Goal: Task Accomplishment & Management: Complete application form

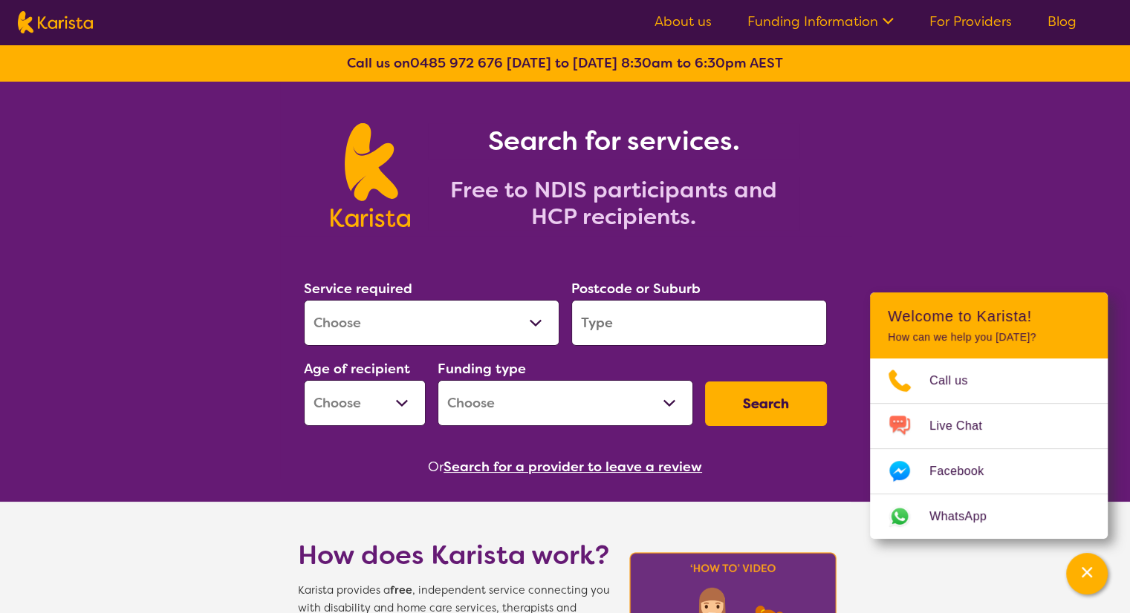
select select "Domestic and home help"
click at [304, 300] on select "Allied Health Assistant Assessment ([MEDICAL_DATA] or [MEDICAL_DATA]) Behaviour…" at bounding box center [431, 323] width 255 height 46
click at [656, 325] on input "search" at bounding box center [698, 323] width 255 height 46
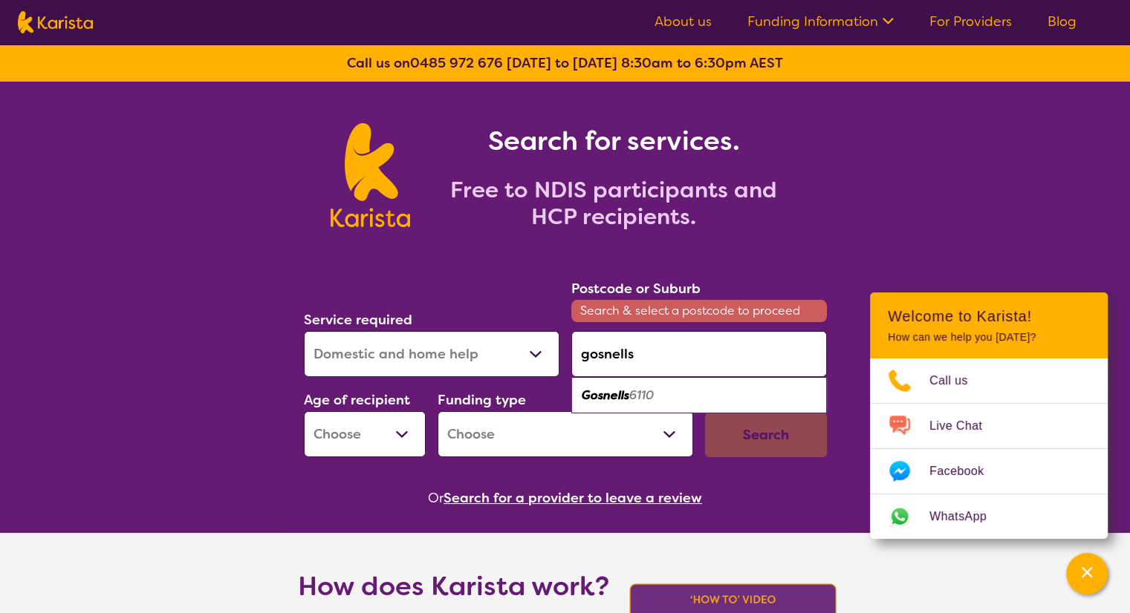
click at [654, 389] on em "6110" at bounding box center [641, 396] width 25 height 16
type input "6110"
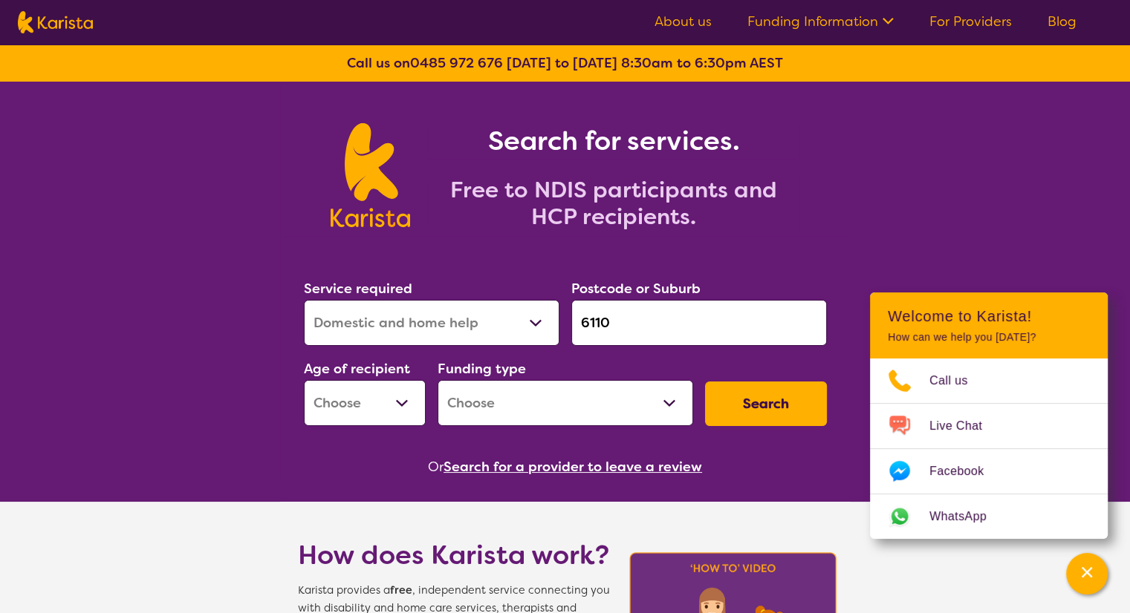
click at [400, 402] on select "Early Childhood - 0 to 9 Child - 10 to 11 Adolescent - 12 to 17 Adult - 18 to 6…" at bounding box center [365, 403] width 122 height 46
select select "AD"
click at [304, 380] on select "Early Childhood - 0 to 9 Child - 10 to 11 Adolescent - 12 to 17 Adult - 18 to 6…" at bounding box center [365, 403] width 122 height 46
click at [651, 404] on select "Home Care Package (HCP) National Disability Insurance Scheme (NDIS) I don't know" at bounding box center [564, 403] width 255 height 46
select select "NDIS"
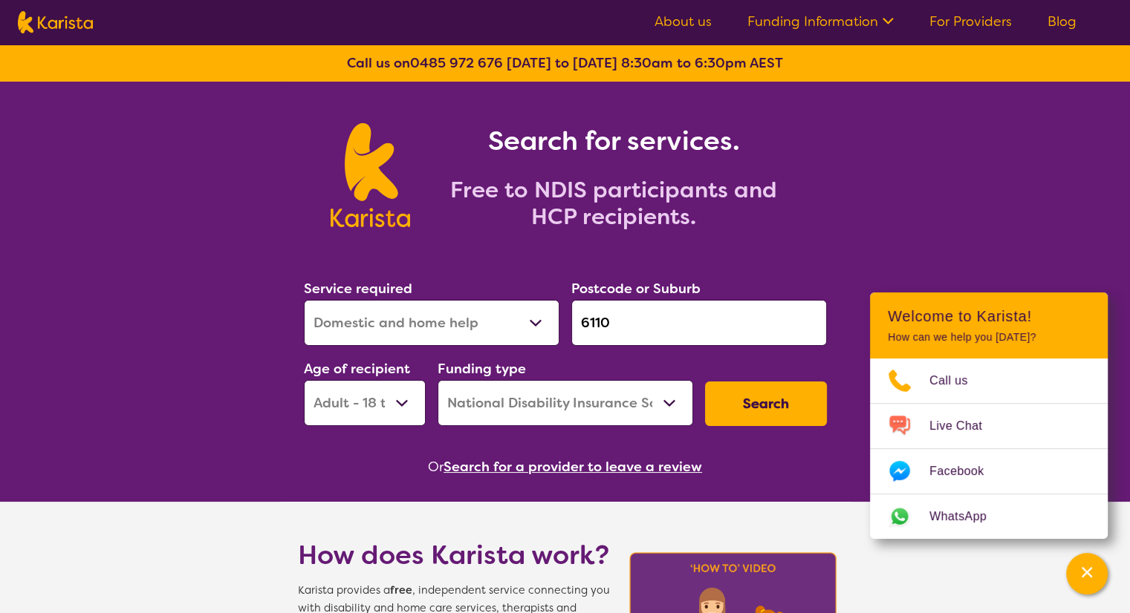
click at [437, 380] on select "Home Care Package (HCP) National Disability Insurance Scheme (NDIS) I don't know" at bounding box center [564, 403] width 255 height 46
click at [755, 402] on button "Search" at bounding box center [766, 404] width 122 height 45
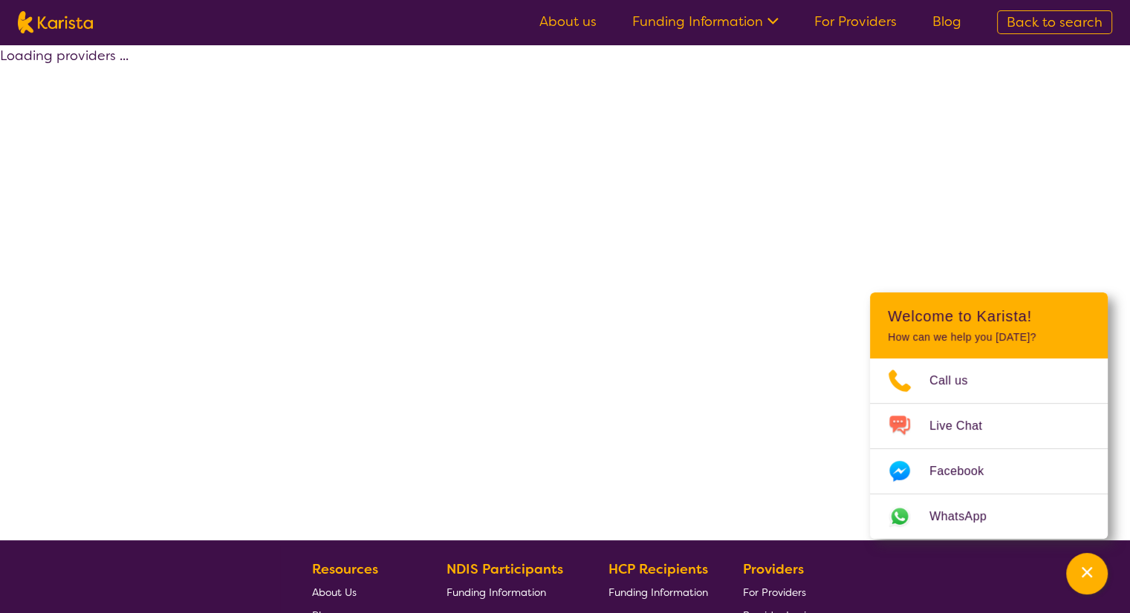
select select "by_score"
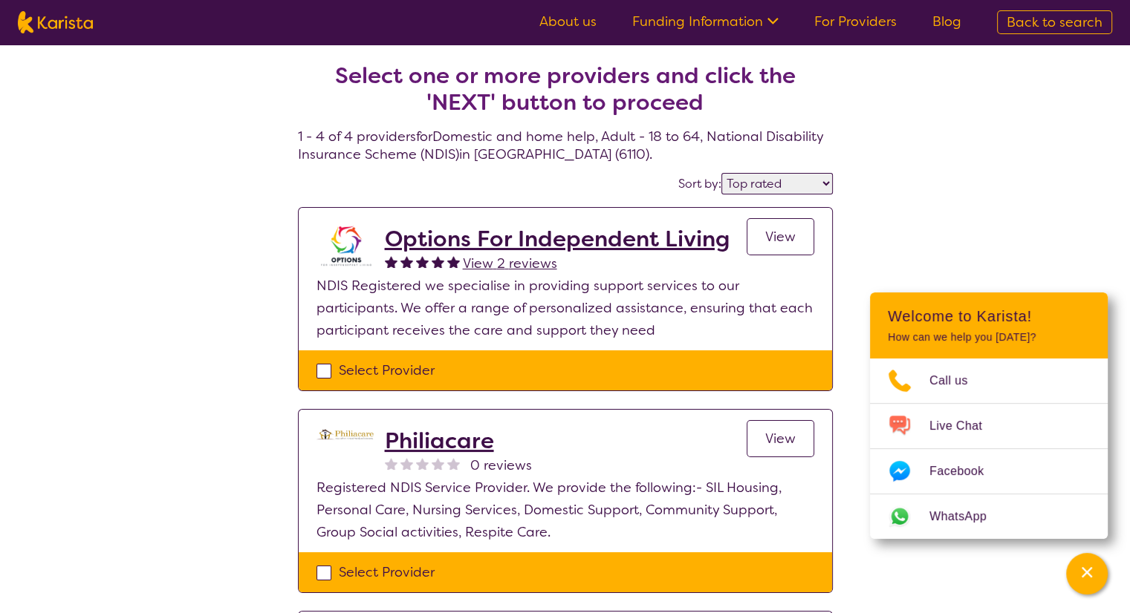
click at [395, 315] on p "NDIS Registered we specialise in providing support services to our participants…" at bounding box center [565, 308] width 498 height 67
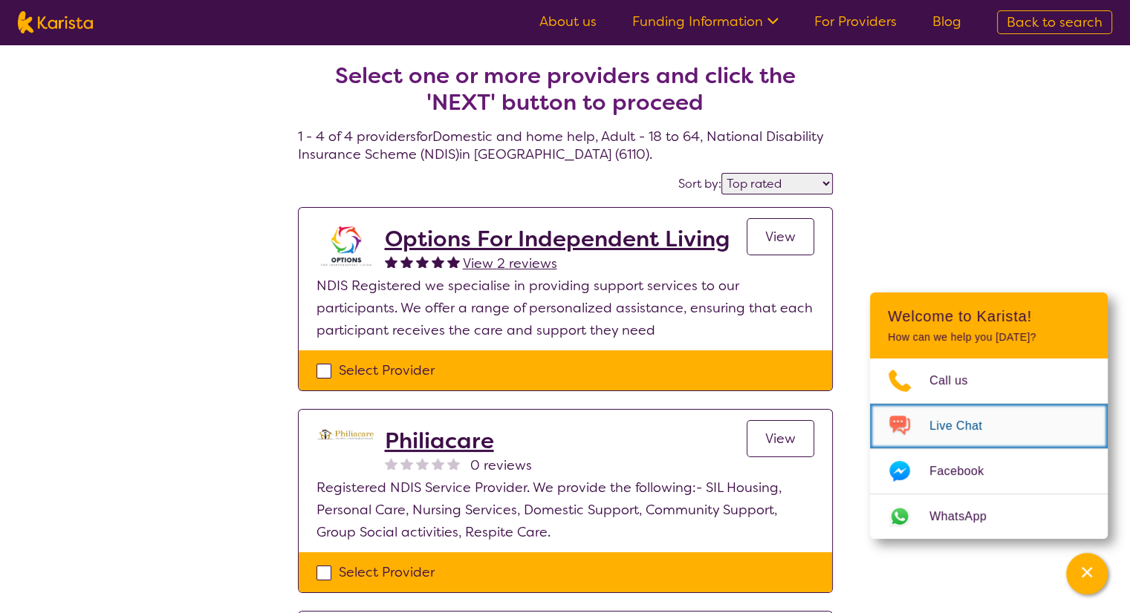
click at [959, 421] on span "Live Chat" at bounding box center [964, 426] width 71 height 22
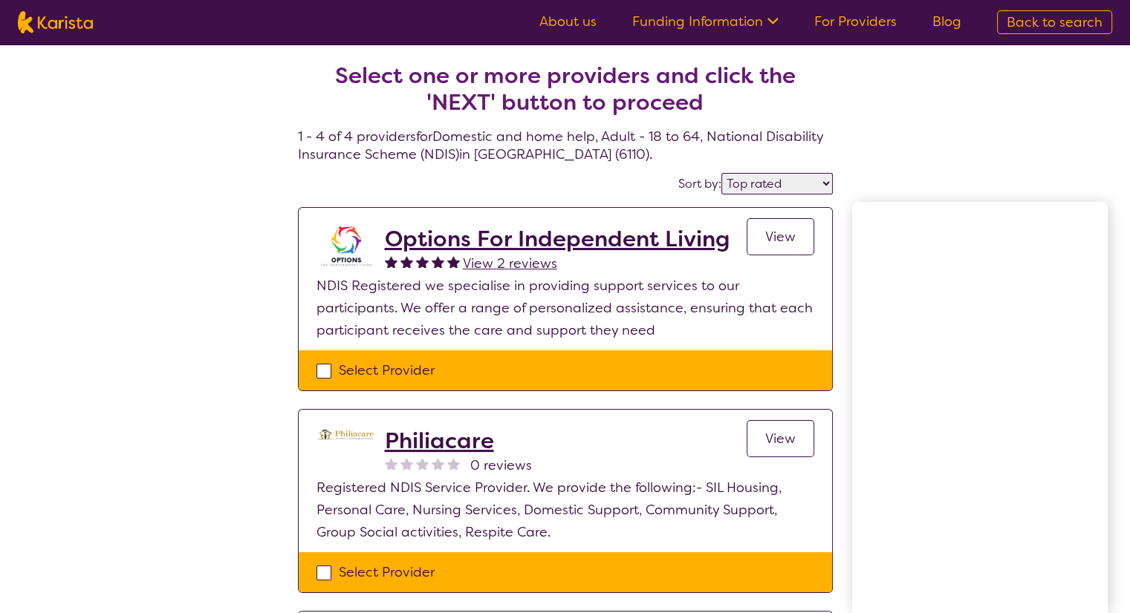
click at [942, 135] on div "Select one or more providers and click the 'NEXT' button to proceed 1 - 4 of 4 …" at bounding box center [565, 531] width 1130 height 972
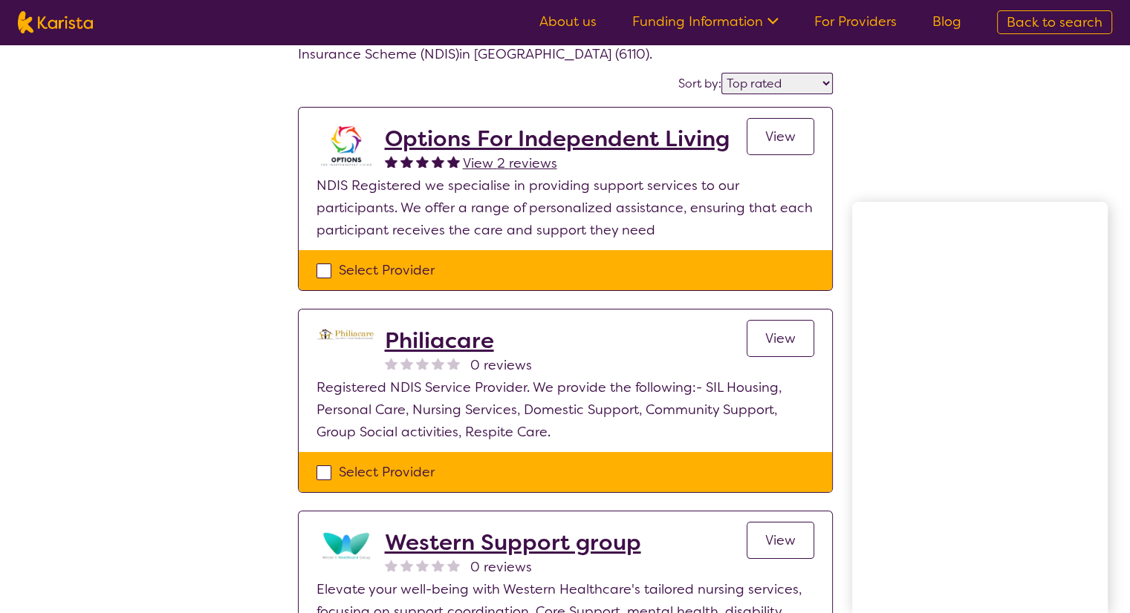
scroll to position [74, 0]
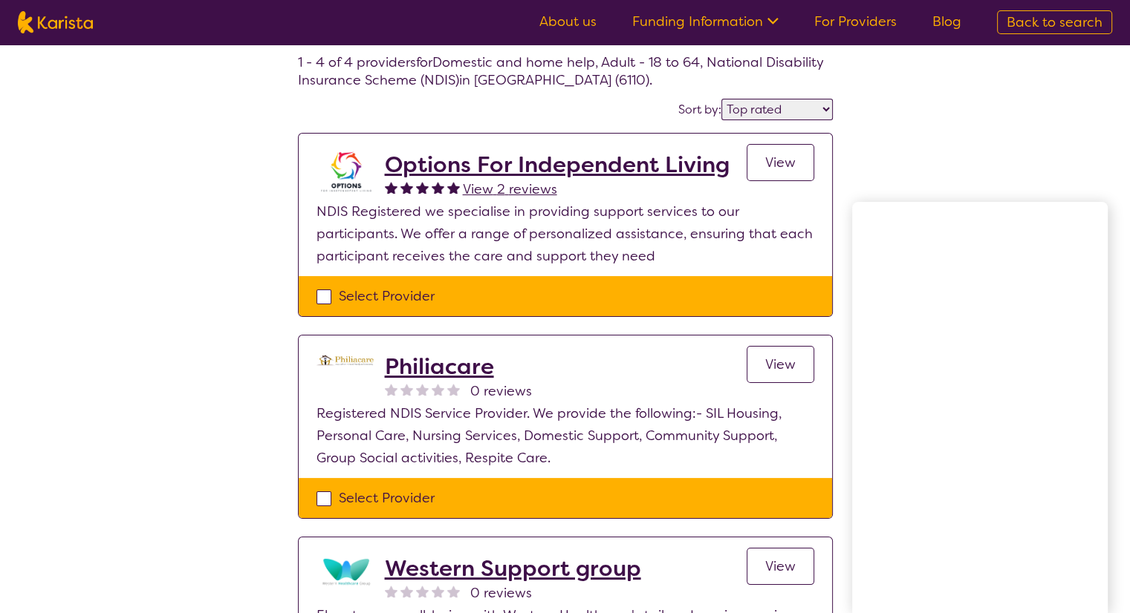
click at [407, 278] on div "Select Provider" at bounding box center [565, 296] width 533 height 40
click at [395, 292] on div "Select Provider" at bounding box center [565, 296] width 498 height 22
checkbox input "true"
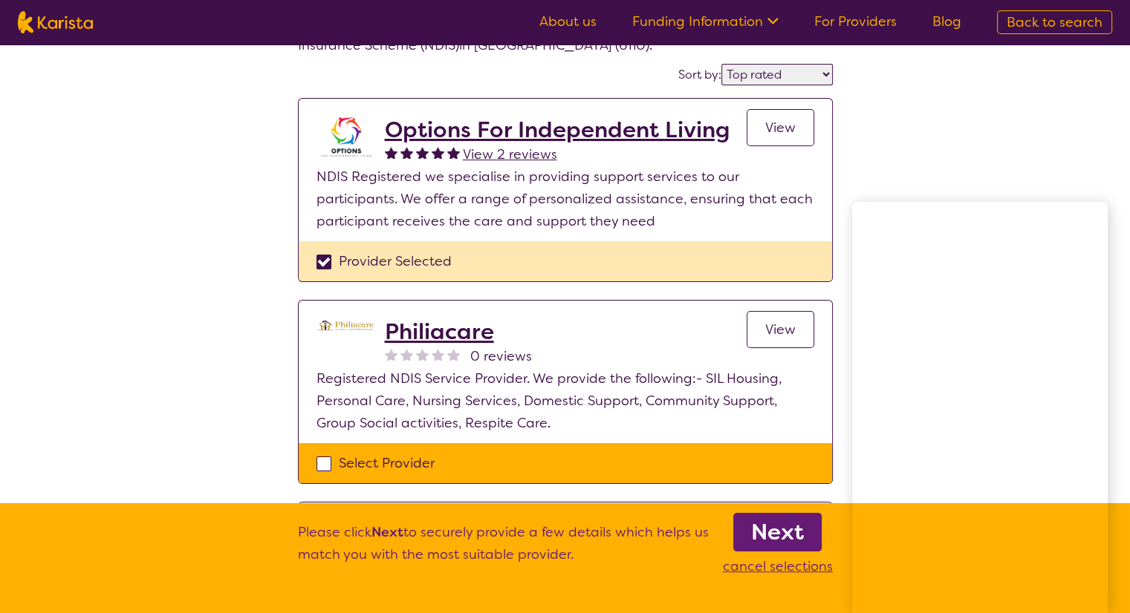
scroll to position [223, 0]
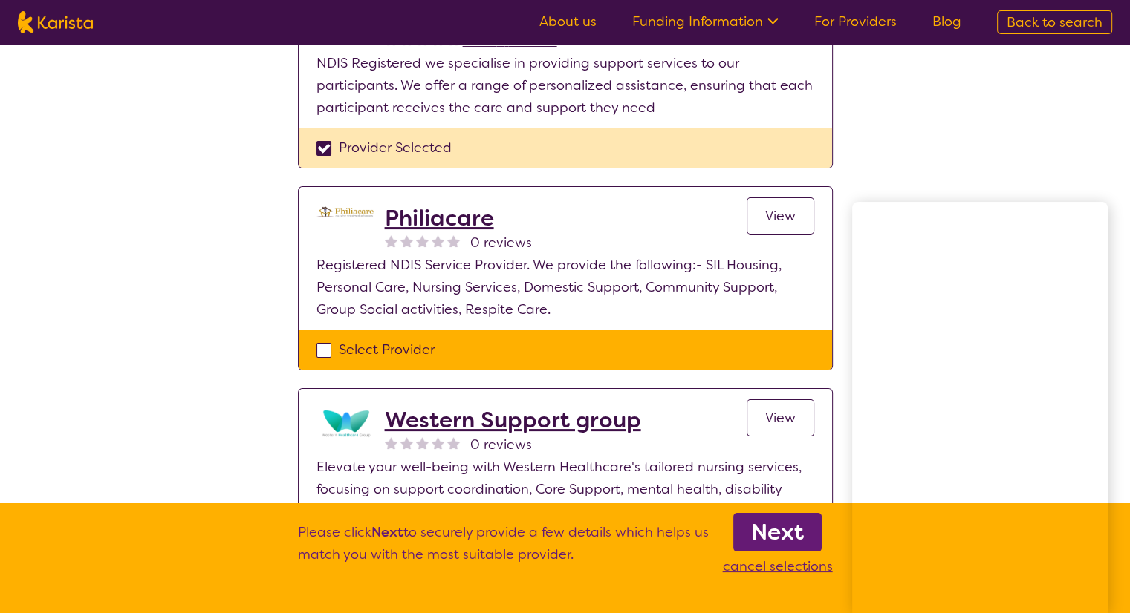
click at [790, 535] on b "Next" at bounding box center [777, 533] width 53 height 30
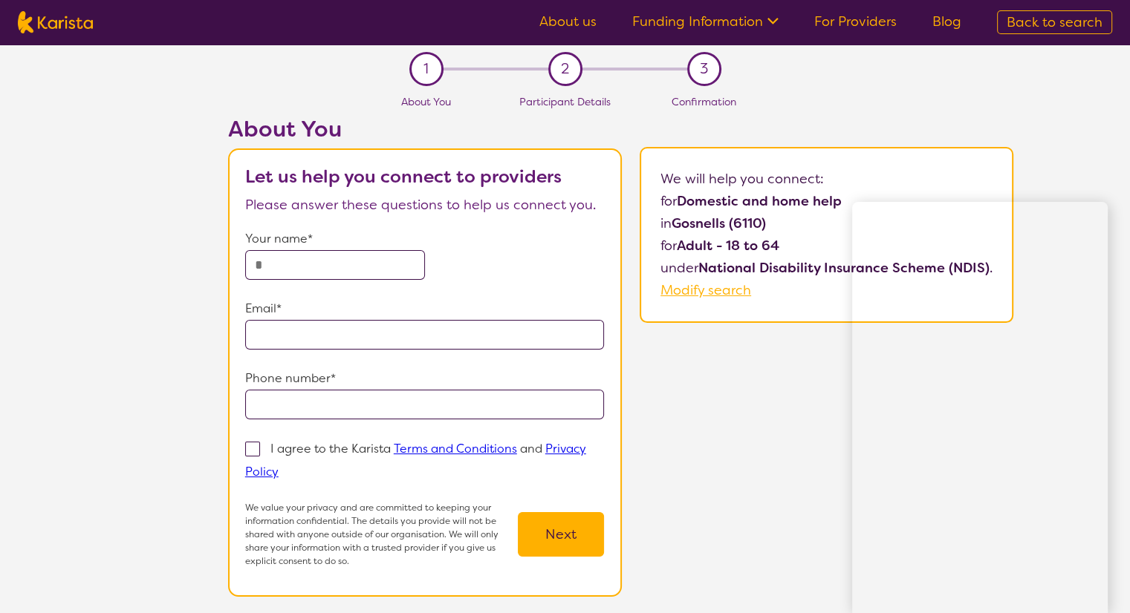
click at [312, 267] on input "text" at bounding box center [335, 265] width 180 height 30
click at [310, 253] on input "******" at bounding box center [335, 265] width 180 height 30
click at [313, 267] on input "******" at bounding box center [335, 265] width 180 height 30
type input "**********"
click at [330, 349] on form "**********" at bounding box center [424, 398] width 359 height 340
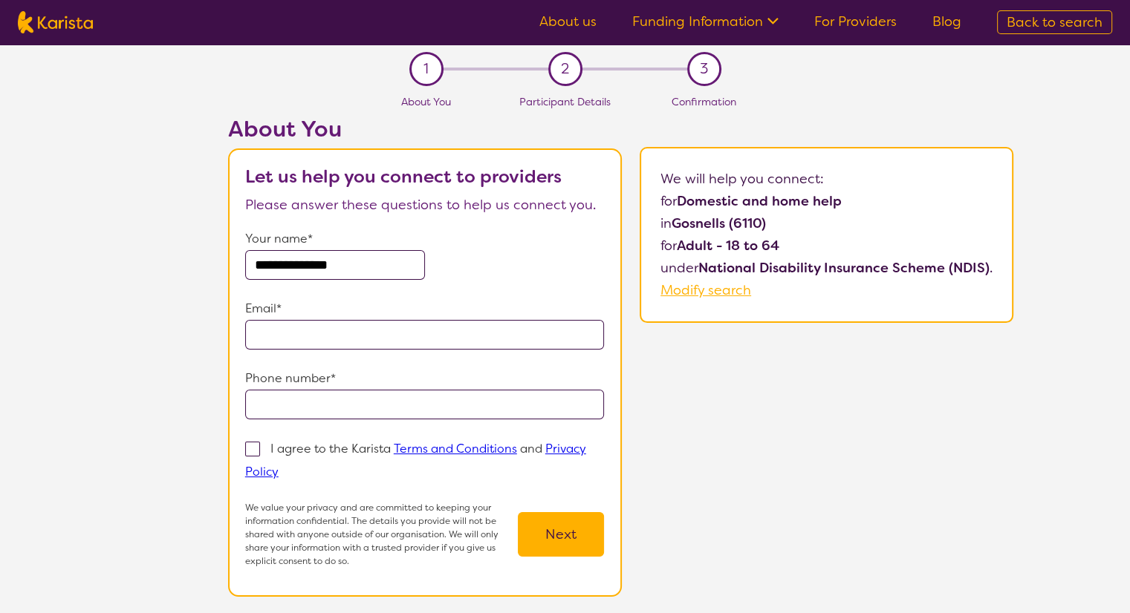
click at [330, 345] on input "email" at bounding box center [424, 335] width 359 height 30
type input "**********"
click at [287, 408] on input "tel" at bounding box center [424, 405] width 359 height 30
type input "**********"
click at [254, 449] on span at bounding box center [252, 449] width 15 height 15
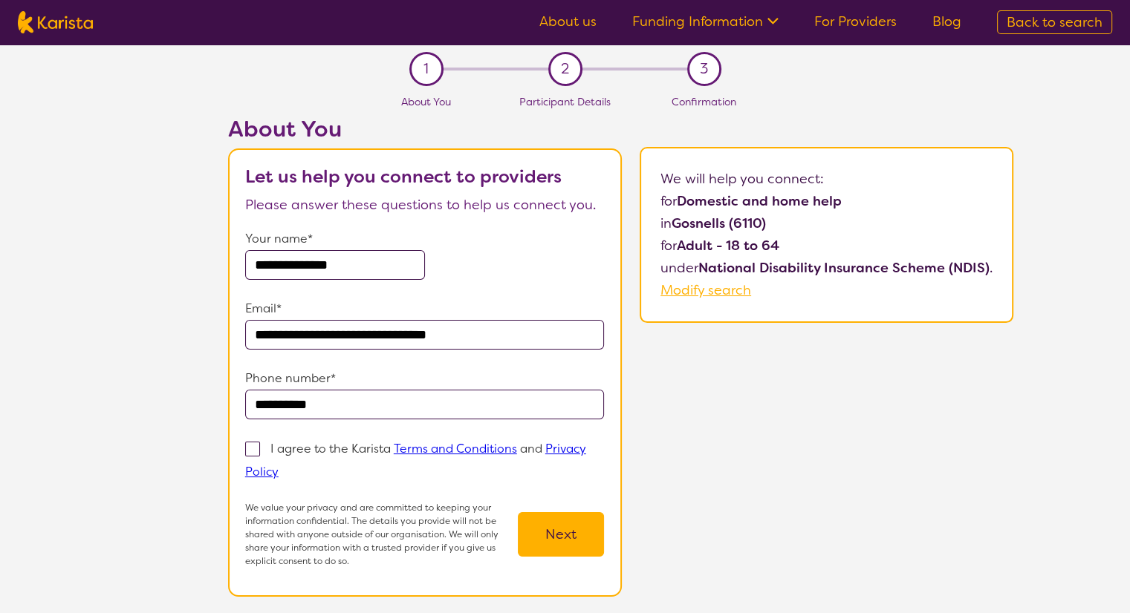
click at [279, 466] on input "I agree to the Karista Terms and Conditions and Privacy Policy" at bounding box center [284, 471] width 10 height 10
checkbox input "true"
click at [547, 532] on button "Next" at bounding box center [561, 534] width 86 height 45
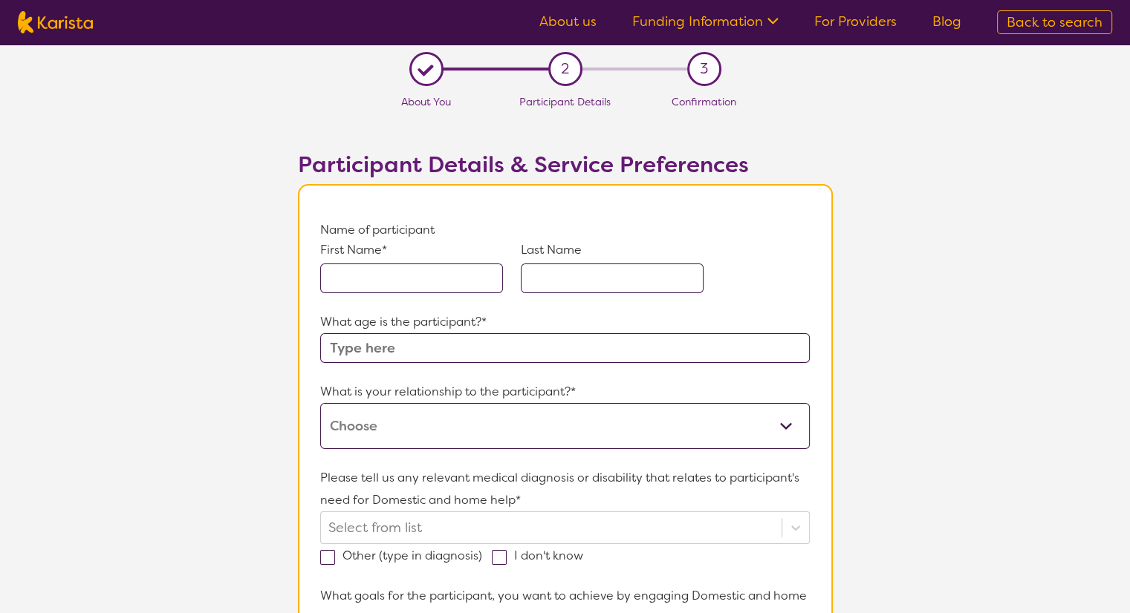
click at [361, 278] on input "text" at bounding box center [411, 279] width 183 height 30
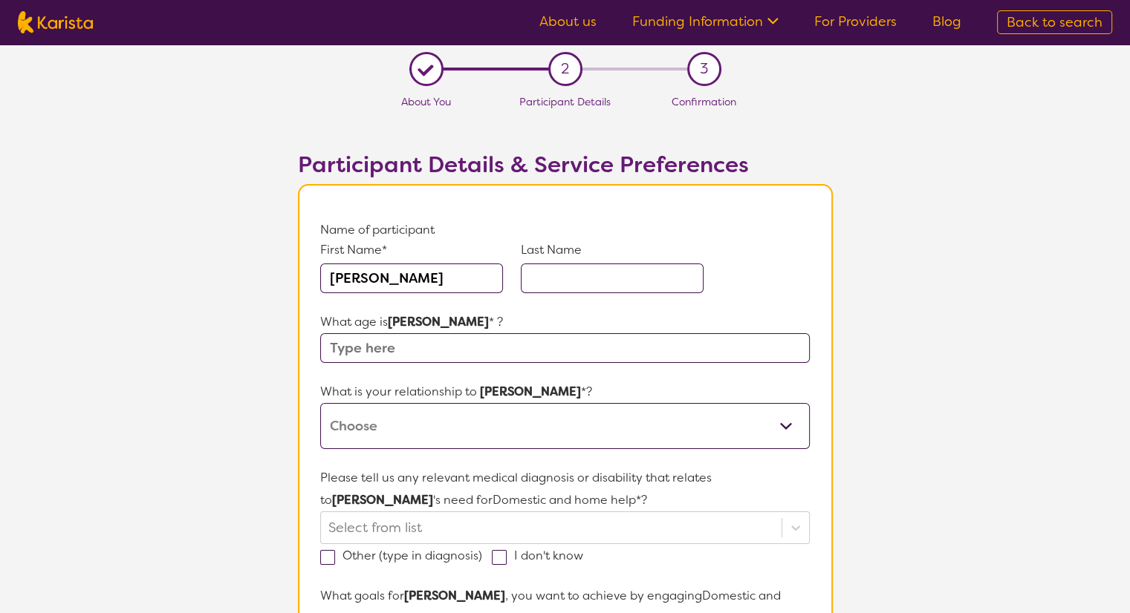
type input "[PERSON_NAME]"
click at [590, 279] on input "text" at bounding box center [612, 279] width 183 height 30
type input "b"
type input "V"
type input "Berthoin"
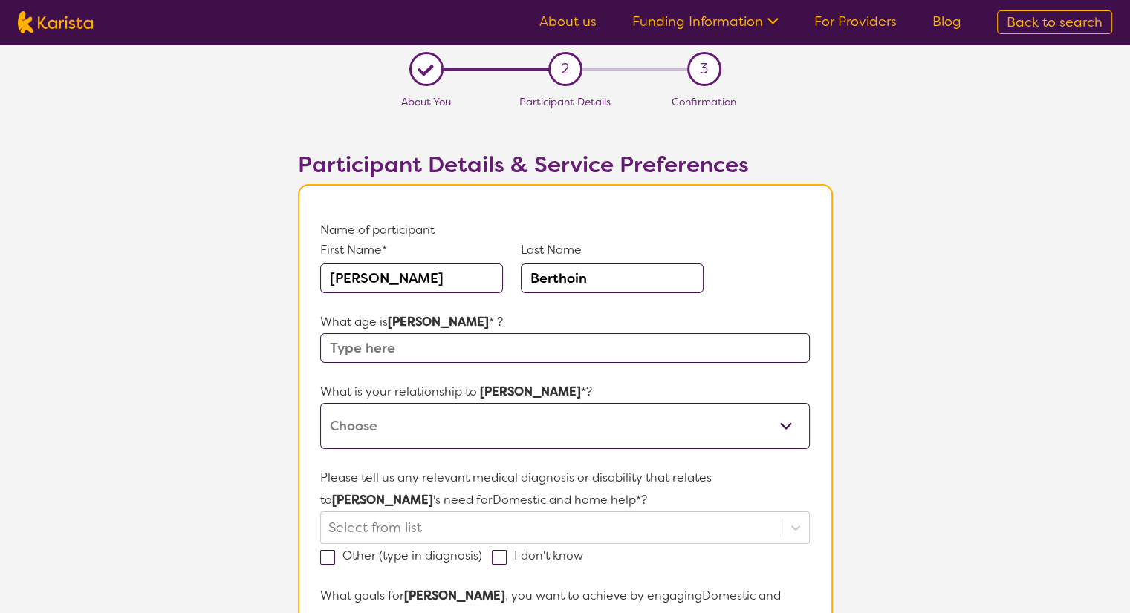
click at [429, 353] on input "text" at bounding box center [564, 348] width 489 height 30
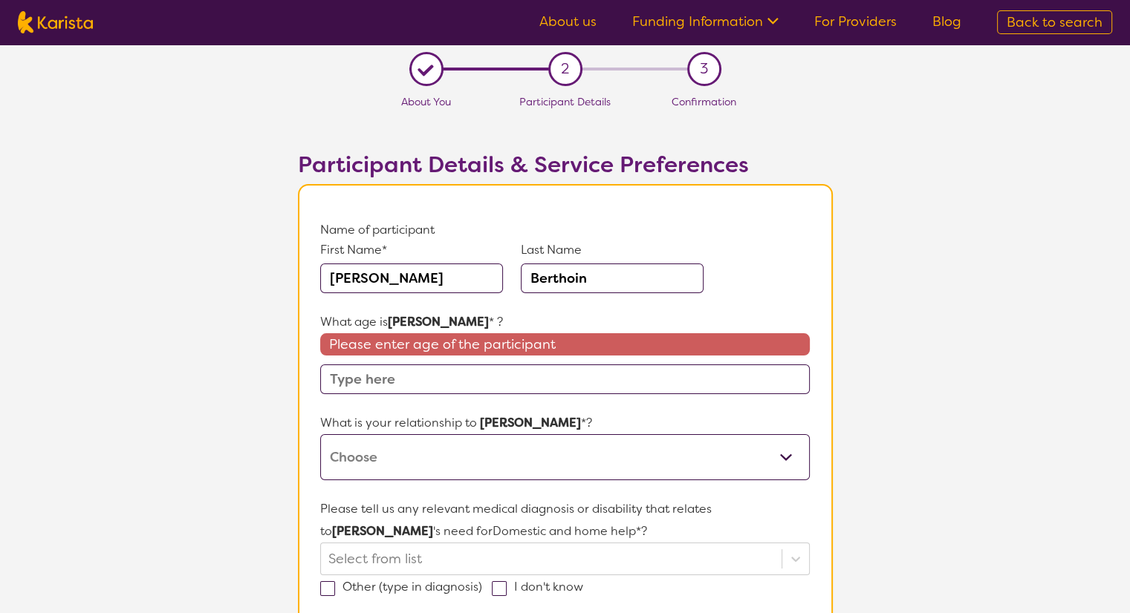
click at [371, 381] on input "text" at bounding box center [564, 380] width 489 height 30
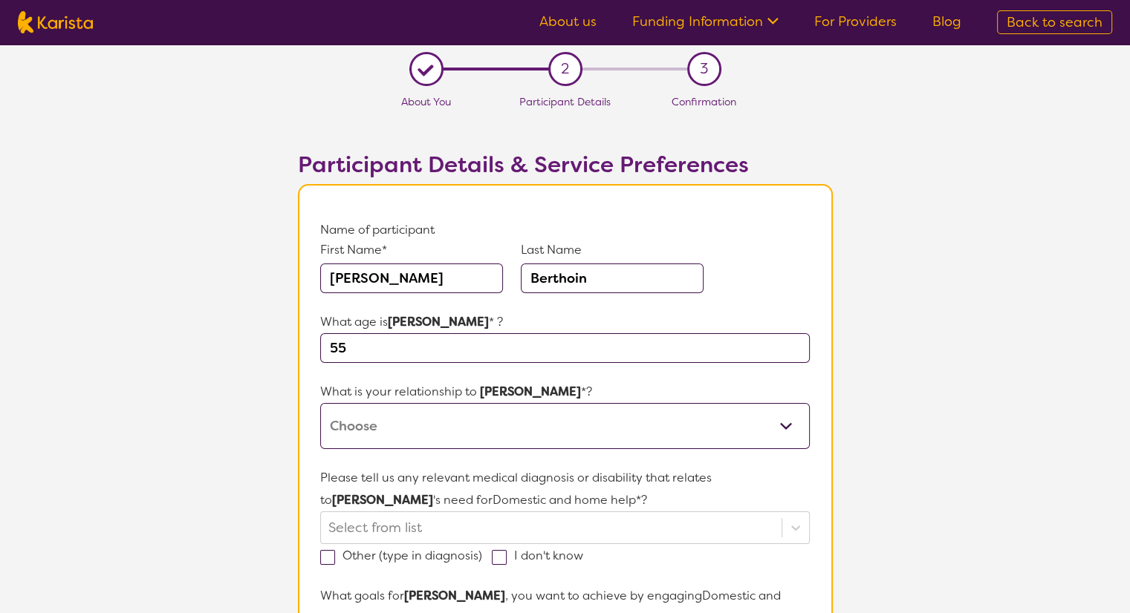
type input "55"
